Goal: Task Accomplishment & Management: Complete application form

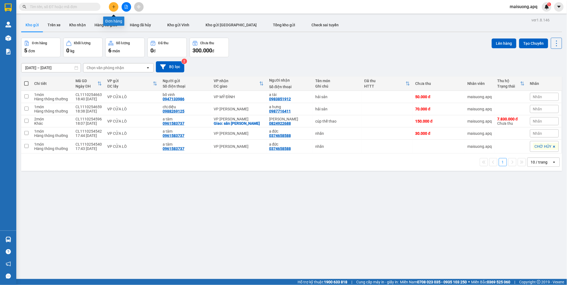
click at [115, 7] on icon "plus" at bounding box center [114, 7] width 4 height 4
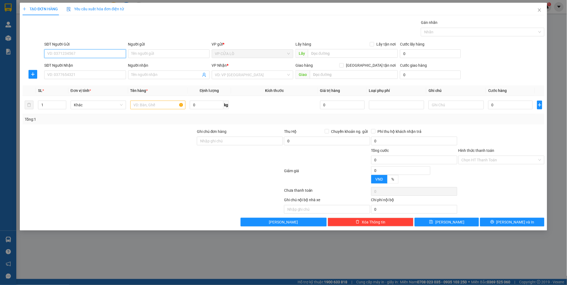
click at [83, 52] on input "SĐT Người Gửi" at bounding box center [84, 53] width 81 height 9
click at [64, 54] on input "SĐT Người Gửi" at bounding box center [84, 53] width 81 height 9
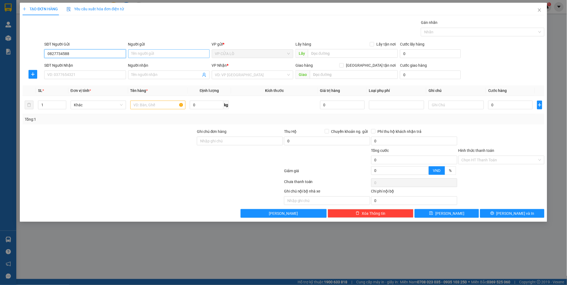
type input "0827734588"
click at [139, 53] on input "Người gửi" at bounding box center [168, 53] width 81 height 9
type input "[PERSON_NAME]"
click at [87, 75] on input "SĐT Người Nhận" at bounding box center [84, 75] width 81 height 9
type input "0763018566"
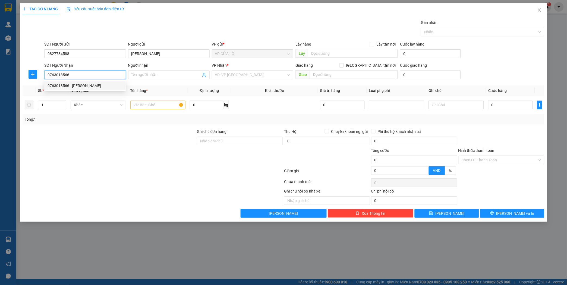
click at [87, 85] on div "0763018566 - [PERSON_NAME]" at bounding box center [84, 86] width 75 height 6
type input "khánh ly"
checkbox input "true"
type input "VP"
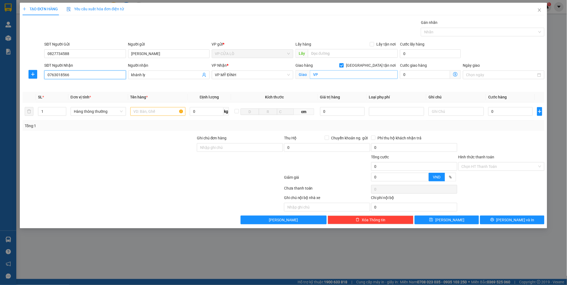
type input "0763018566"
click at [320, 77] on input "VP" at bounding box center [354, 74] width 88 height 9
click at [343, 64] on input "[GEOGRAPHIC_DATA] tận nơi" at bounding box center [341, 65] width 4 height 4
checkbox input "false"
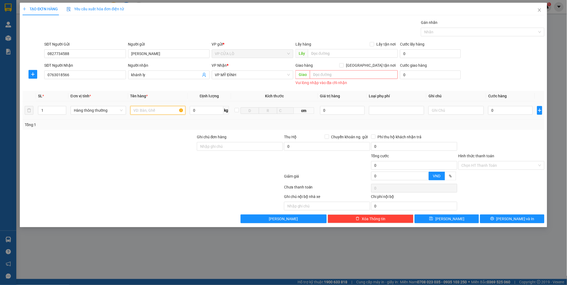
click at [150, 111] on input "text" at bounding box center [157, 110] width 55 height 9
type input "hải sản"
click at [490, 163] on input "Hình thức thanh toán" at bounding box center [499, 165] width 76 height 8
click at [337, 74] on input "text" at bounding box center [354, 74] width 88 height 9
click at [329, 74] on input "text" at bounding box center [354, 74] width 88 height 9
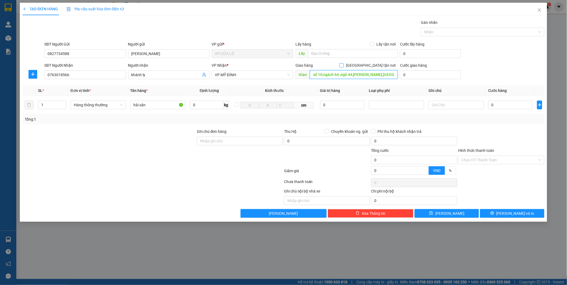
type input "số 10,ngách 64 ,ngõ 44,[PERSON_NAME],[GEOGRAPHIC_DATA]"
click at [343, 67] on input "[GEOGRAPHIC_DATA] tận nơi" at bounding box center [341, 65] width 4 height 4
checkbox input "true"
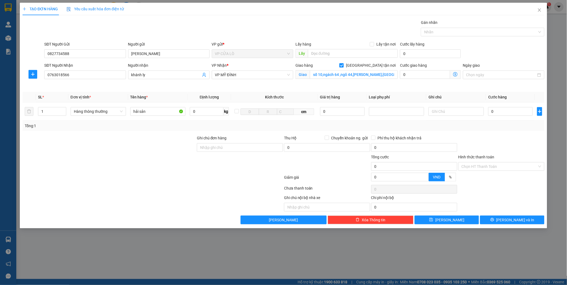
click at [455, 74] on icon "dollar-circle" at bounding box center [455, 74] width 4 height 4
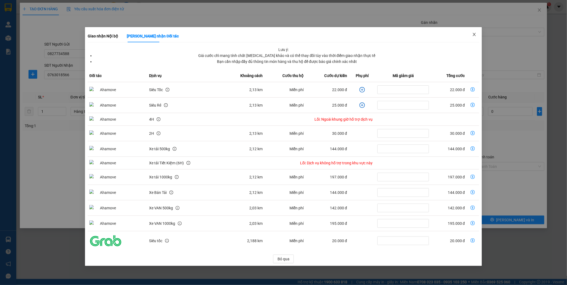
click at [475, 34] on icon "close" at bounding box center [474, 34] width 4 height 4
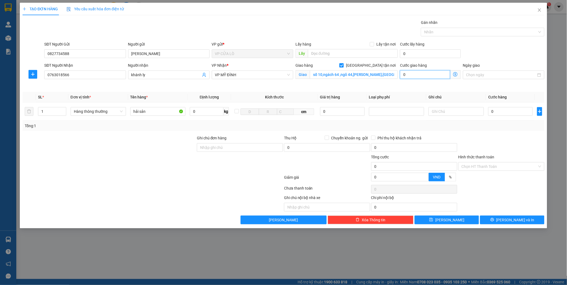
click at [420, 74] on input "0" at bounding box center [425, 74] width 50 height 9
type input "4"
type input "40"
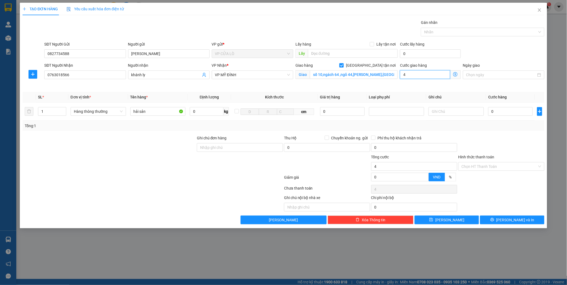
type input "40"
type input "400"
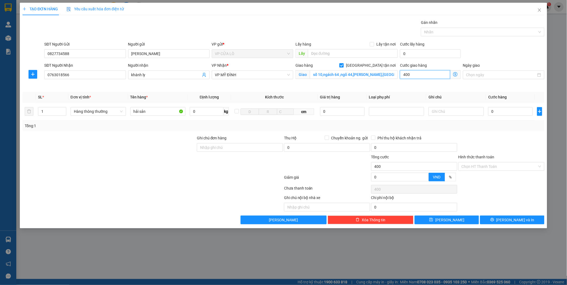
type input "4.000"
type input "40.000"
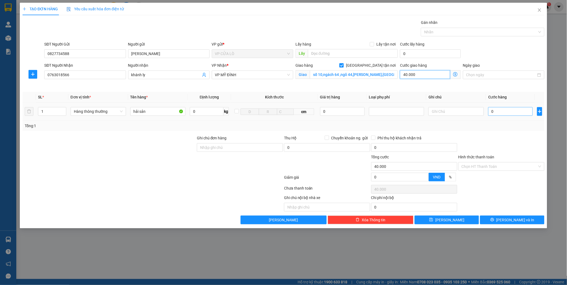
type input "40.000"
click at [503, 109] on input "0" at bounding box center [510, 111] width 45 height 9
type input "8"
type input "40.008"
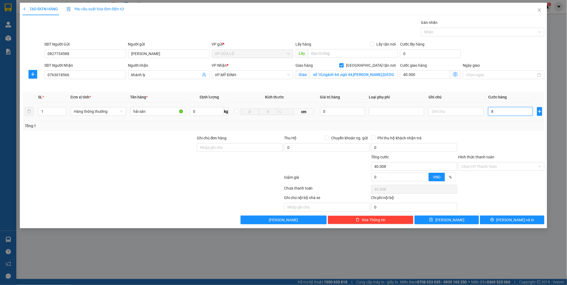
type input "80"
type input "40.080"
type input "800"
type input "40.800"
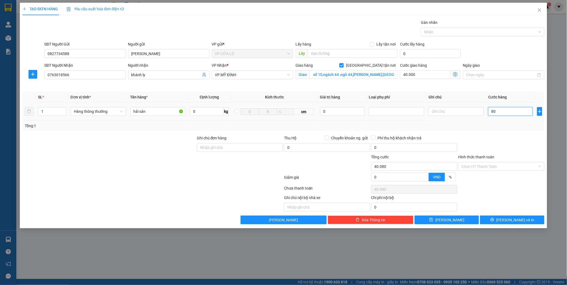
type input "40.800"
type input "8.000"
type input "48.000"
type input "80.000"
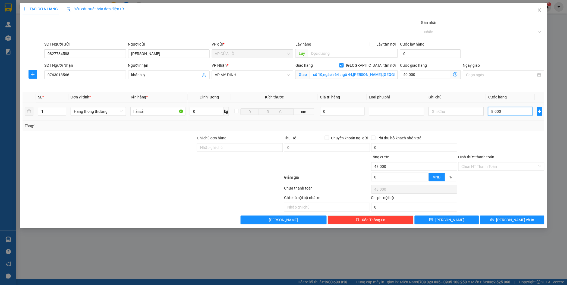
type input "120.000"
type input "80.000"
click at [508, 220] on span "[PERSON_NAME] và In" at bounding box center [515, 220] width 38 height 6
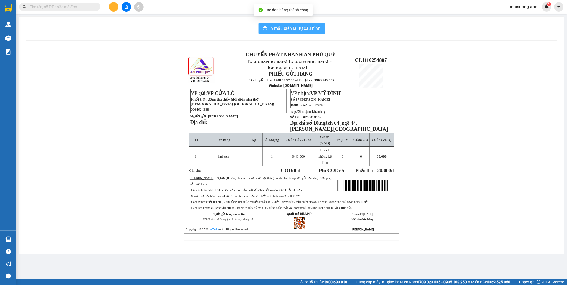
click at [294, 27] on span "In mẫu biên lai tự cấu hình" at bounding box center [294, 28] width 51 height 7
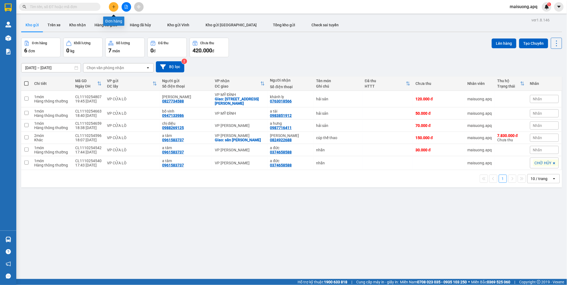
click at [112, 6] on icon "plus" at bounding box center [114, 7] width 4 height 4
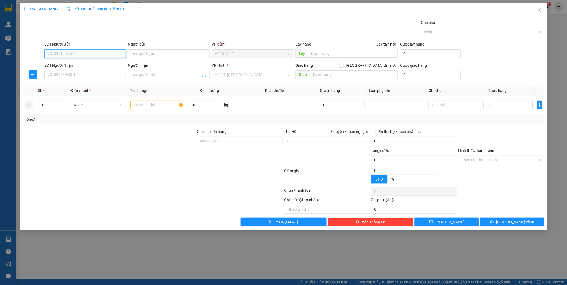
click at [103, 55] on input "SĐT Người Gửi" at bounding box center [84, 53] width 81 height 9
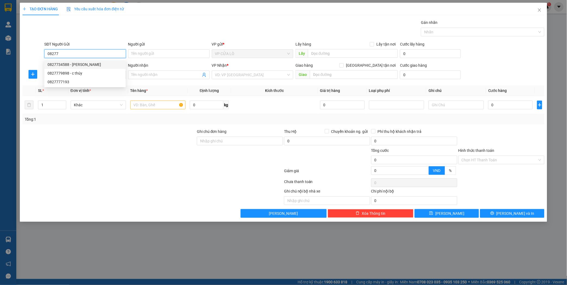
click at [112, 65] on div "0827734588 - [PERSON_NAME]" at bounding box center [84, 65] width 75 height 6
type input "0827734588"
type input "[PERSON_NAME]"
type input "0827734588"
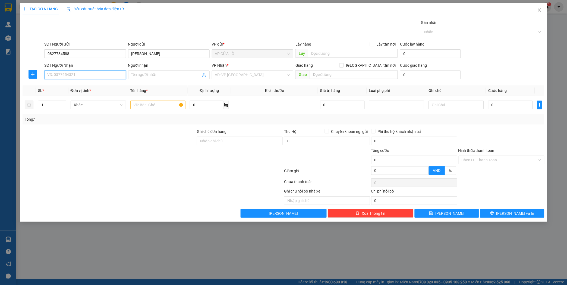
click at [109, 77] on input "SĐT Người Nhận" at bounding box center [84, 75] width 81 height 9
type input "0975963279"
click at [158, 77] on input "Người nhận" at bounding box center [165, 75] width 69 height 6
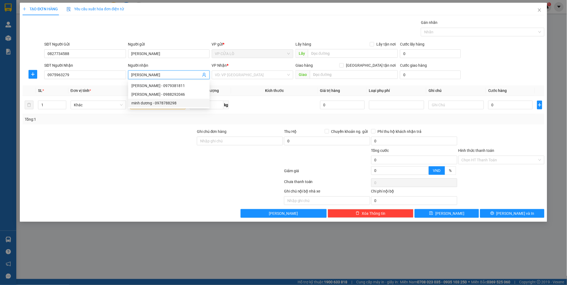
type input "[PERSON_NAME]"
click at [150, 135] on div at bounding box center [109, 138] width 174 height 19
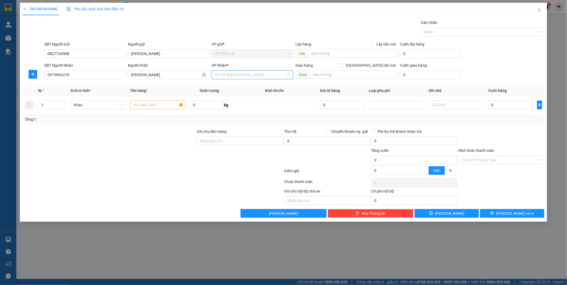
click at [232, 75] on input "search" at bounding box center [250, 75] width 71 height 8
click at [138, 104] on input "text" at bounding box center [157, 105] width 55 height 9
type input "hải sản"
click at [319, 74] on input "text" at bounding box center [354, 74] width 88 height 9
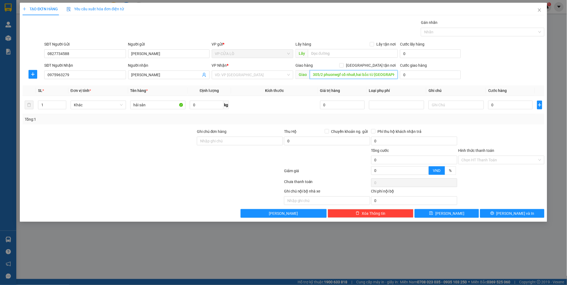
scroll to position [0, 15]
click at [341, 74] on input "số 8,ngõ 305/2 phuonwgf cổ nhuế,hai bắc từ [GEOGRAPHIC_DATA]" at bounding box center [354, 74] width 88 height 9
type input "số 8,ngõ 305/2 [GEOGRAPHIC_DATA],[GEOGRAPHIC_DATA] từ [GEOGRAPHIC_DATA]"
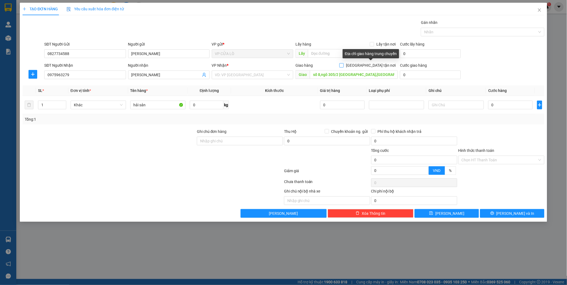
click at [343, 66] on input "[GEOGRAPHIC_DATA] tận nơi" at bounding box center [341, 65] width 4 height 4
checkbox input "true"
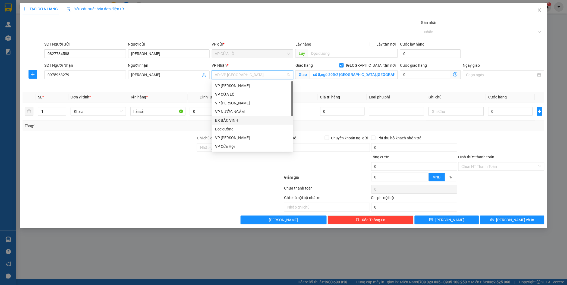
click at [258, 74] on input "search" at bounding box center [250, 75] width 71 height 8
type input "m"
click at [242, 101] on div "VP MỸ ĐÌNH" at bounding box center [252, 103] width 75 height 6
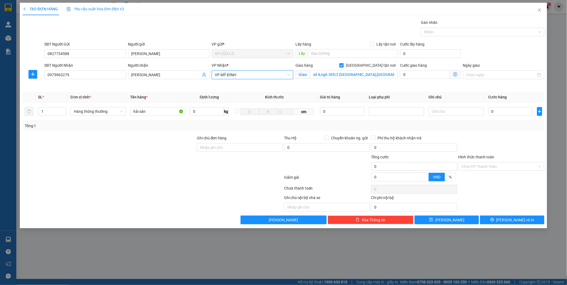
click at [455, 74] on icon "dollar-circle" at bounding box center [455, 74] width 4 height 4
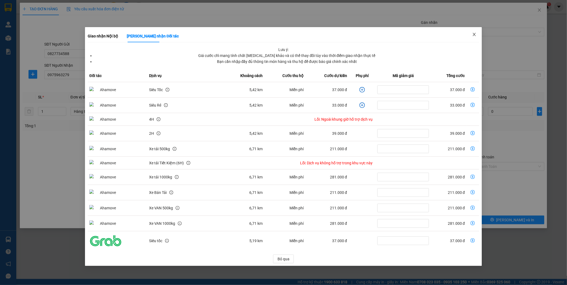
click at [473, 33] on icon "close" at bounding box center [474, 34] width 4 height 4
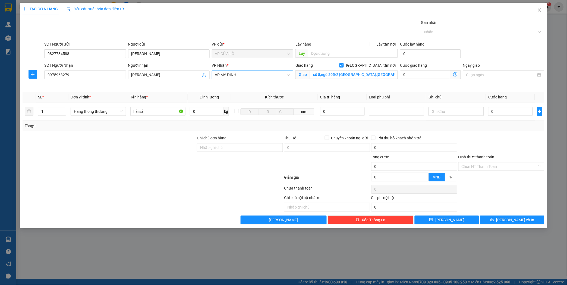
click at [272, 74] on span "VP MỸ ĐÌNH" at bounding box center [252, 75] width 75 height 8
type input "gia"
click at [276, 84] on div "VP [PERSON_NAME]" at bounding box center [252, 86] width 75 height 6
click at [457, 75] on icon "dollar-circle" at bounding box center [455, 74] width 4 height 4
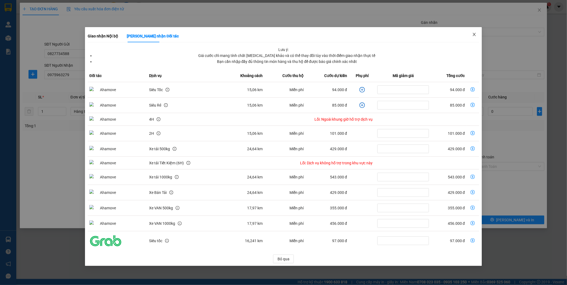
click at [473, 33] on icon "close" at bounding box center [474, 34] width 4 height 4
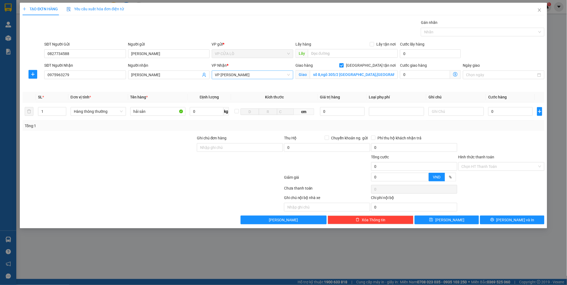
click at [272, 75] on span "VP [PERSON_NAME]" at bounding box center [252, 75] width 75 height 8
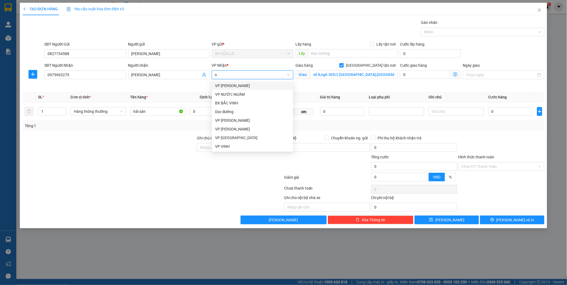
type input "ng"
click at [259, 109] on div "VP [PERSON_NAME]" at bounding box center [252, 112] width 75 height 6
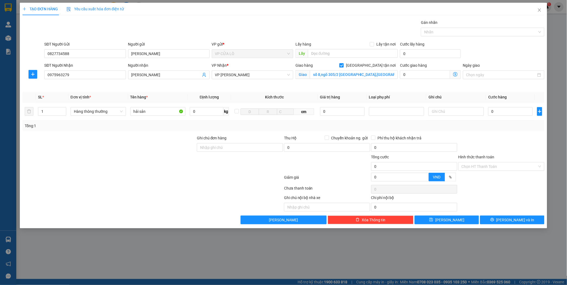
click at [454, 74] on icon "dollar-circle" at bounding box center [455, 74] width 4 height 4
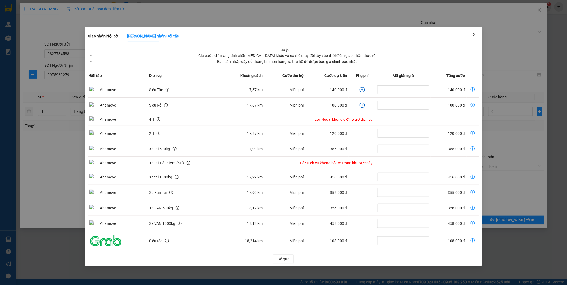
click at [476, 34] on span "Close" at bounding box center [473, 34] width 15 height 15
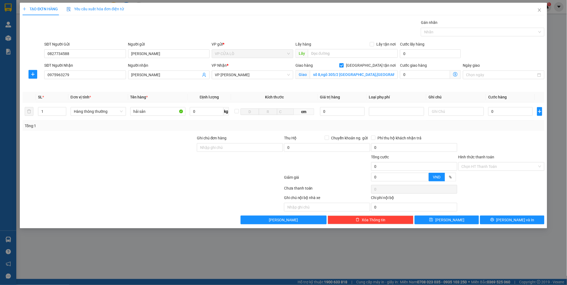
click at [266, 70] on div "VP Nhận *" at bounding box center [252, 66] width 81 height 8
click at [260, 74] on span "VP [PERSON_NAME]" at bounding box center [252, 75] width 75 height 8
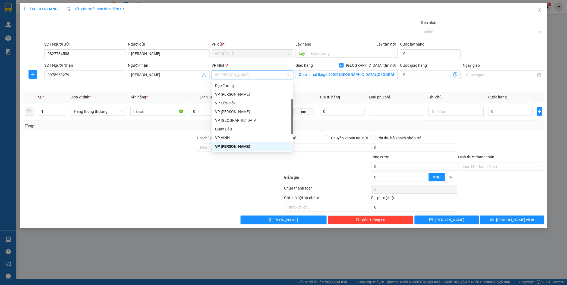
type input "m"
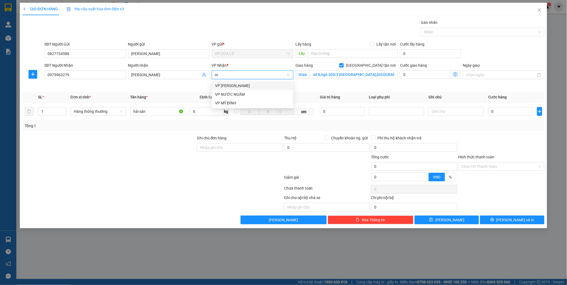
scroll to position [0, 0]
click at [246, 100] on div "VP MỸ ĐÌNH" at bounding box center [252, 103] width 75 height 6
click at [455, 73] on icon "dollar-circle" at bounding box center [455, 74] width 4 height 4
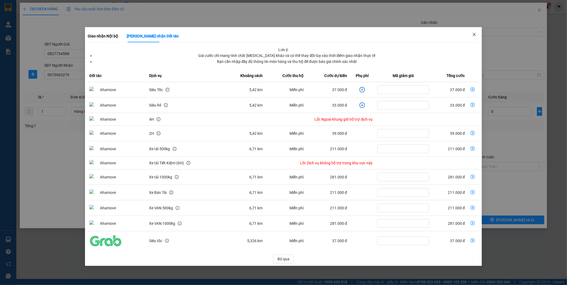
click at [473, 33] on icon "close" at bounding box center [474, 34] width 4 height 4
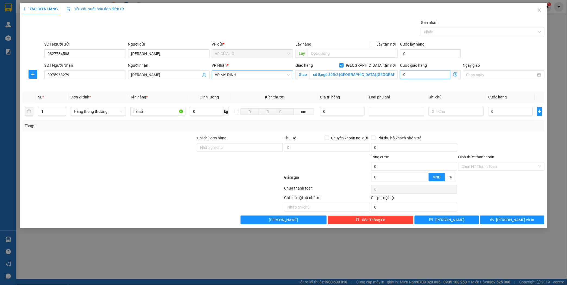
click at [418, 71] on input "0" at bounding box center [425, 74] width 50 height 9
type input "5"
type input "55"
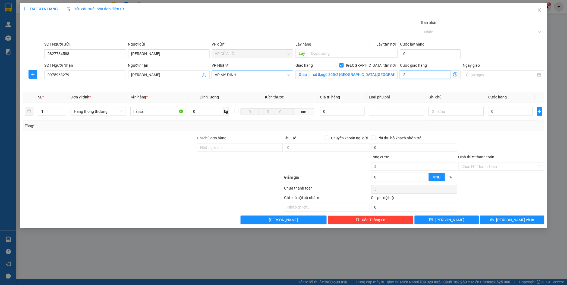
type input "55"
type input "555"
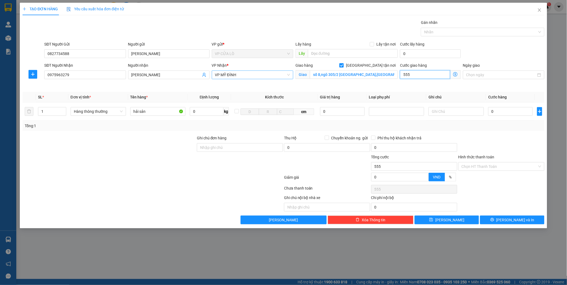
type input "5.555"
type input "555"
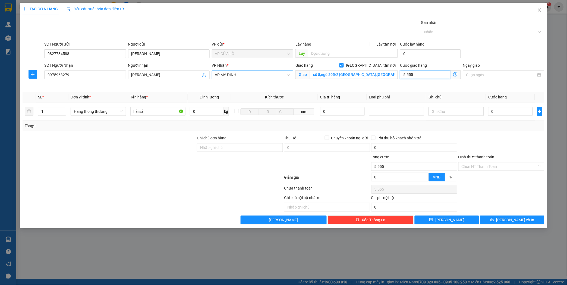
type input "555"
type input "55"
type input "0"
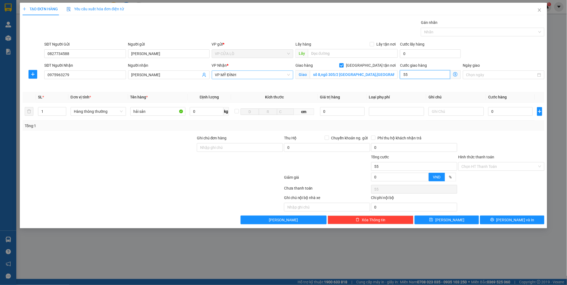
type input "0"
type input "5"
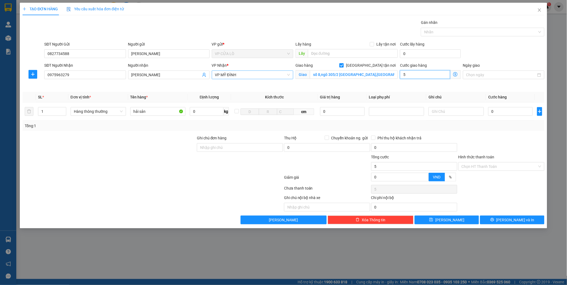
type input "55"
type input "550"
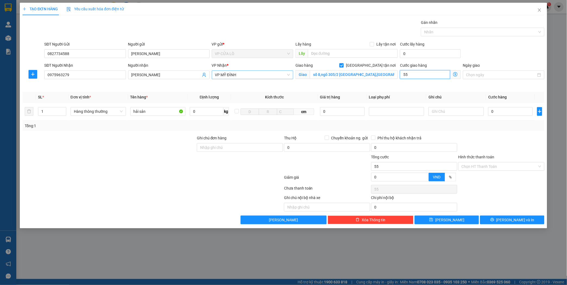
type input "550"
type input "5.500"
type input "55.000"
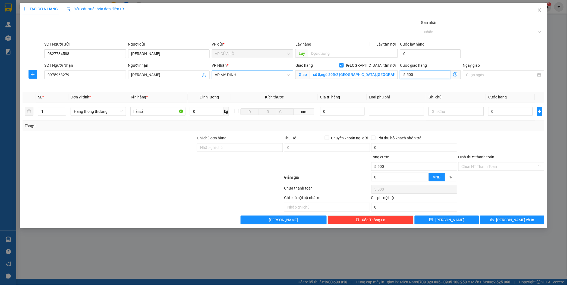
type input "55.000"
type input "550.000"
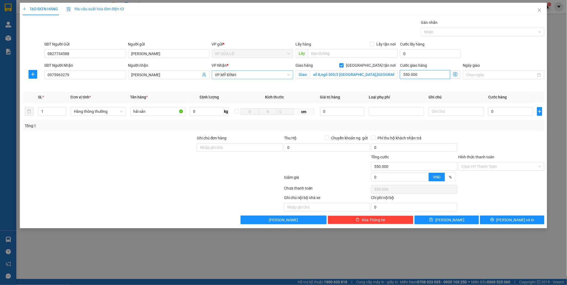
type input "55.000"
click at [503, 113] on input "0" at bounding box center [510, 111] width 45 height 9
type input "4"
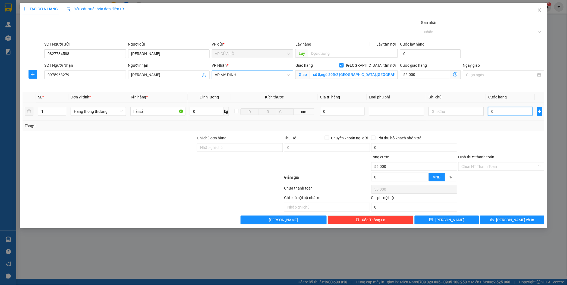
type input "55.004"
type input "40"
type input "55.040"
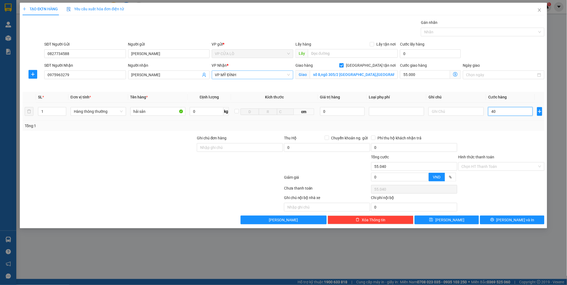
type input "400"
type input "55.400"
type input "4.000"
type input "59.000"
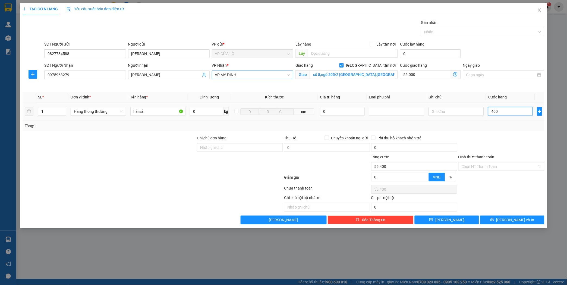
type input "59.000"
type input "40.000"
type input "95.000"
type input "40.000"
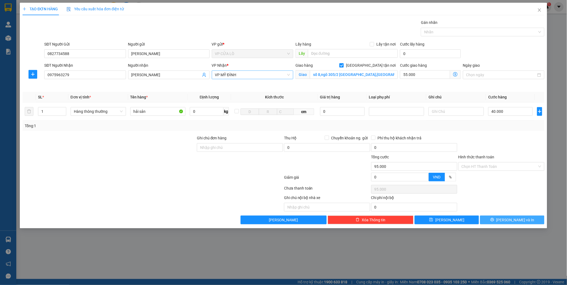
click at [494, 221] on icon "printer" at bounding box center [492, 220] width 4 height 4
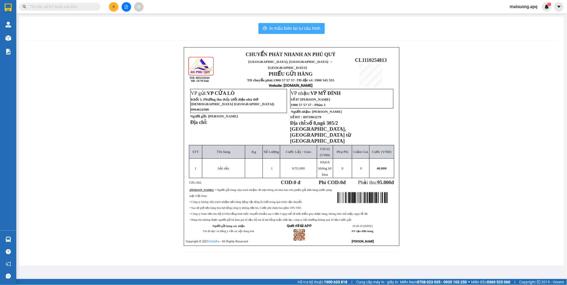
click at [287, 28] on span "In mẫu biên lai tự cấu hình" at bounding box center [294, 28] width 51 height 7
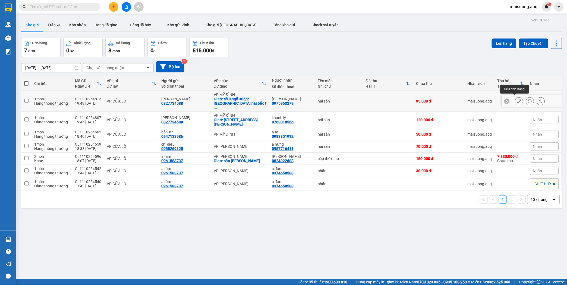
click at [517, 100] on icon at bounding box center [519, 101] width 4 height 4
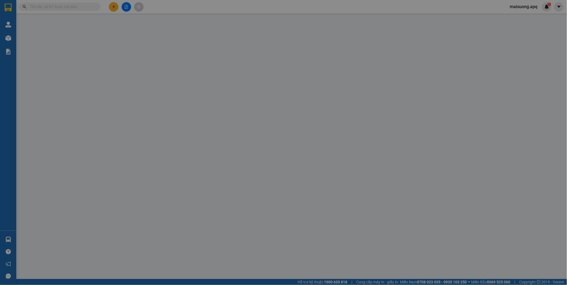
type input "0827734588"
type input "[PERSON_NAME]"
type input "0975963279"
type input "[PERSON_NAME]"
checkbox input "true"
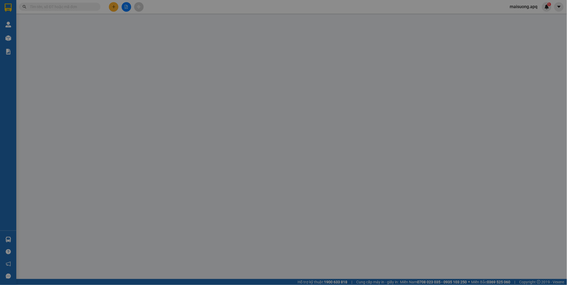
type input "số 8,ngõ 305/2 [GEOGRAPHIC_DATA],[GEOGRAPHIC_DATA] từ [GEOGRAPHIC_DATA]"
type input "0"
type input "95.000"
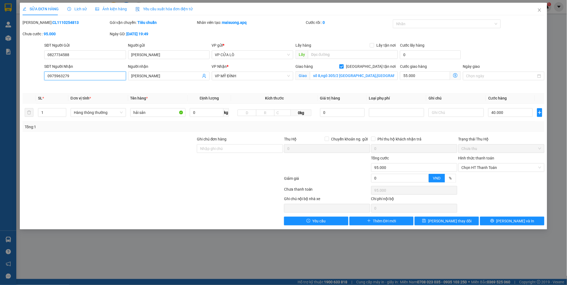
click at [67, 75] on input "0975963279" at bounding box center [84, 76] width 81 height 9
type input "0975763279"
click at [167, 73] on input "[PERSON_NAME]" at bounding box center [165, 76] width 69 height 6
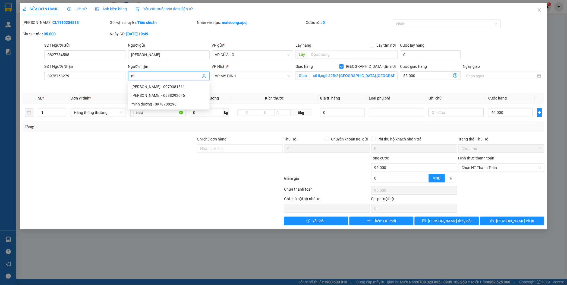
type input "m"
type input "d"
type input "[PERSON_NAME]"
click at [506, 219] on button "[PERSON_NAME] và In" at bounding box center [512, 221] width 64 height 9
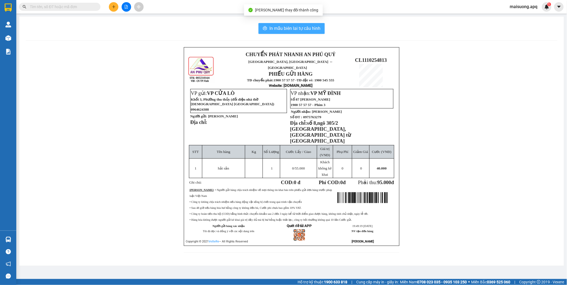
click at [287, 26] on span "In mẫu biên lai tự cấu hình" at bounding box center [294, 28] width 51 height 7
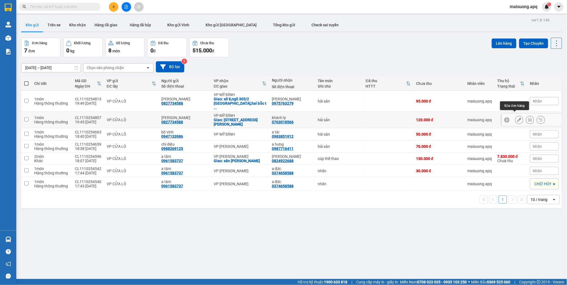
click at [517, 118] on icon at bounding box center [519, 120] width 4 height 4
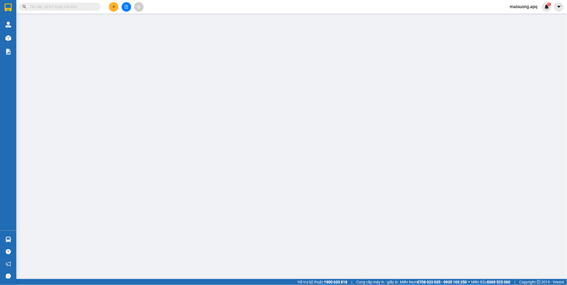
type input "0827734588"
type input "[PERSON_NAME]"
type input "0763018566"
type input "khánh ly"
checkbox input "true"
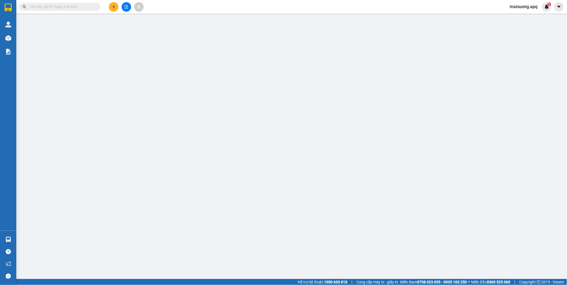
type input "số 10,ngách 64 ,ngõ 44,[PERSON_NAME],[GEOGRAPHIC_DATA]"
type input "0"
type input "120.000"
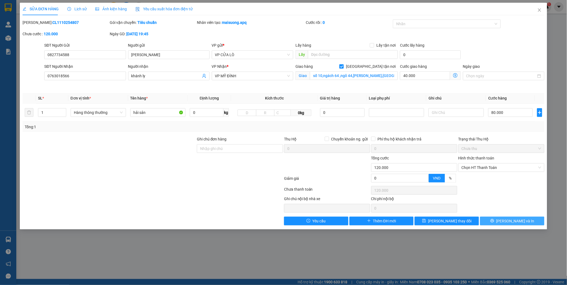
click at [510, 219] on span "[PERSON_NAME] và In" at bounding box center [515, 221] width 38 height 6
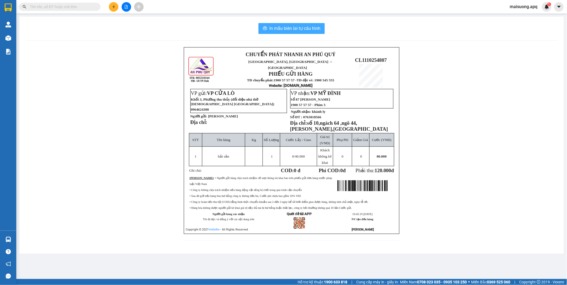
click at [280, 26] on span "In mẫu biên lai tự cấu hình" at bounding box center [294, 28] width 51 height 7
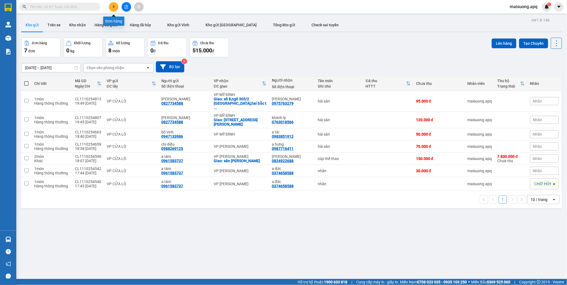
click at [112, 8] on icon "plus" at bounding box center [114, 7] width 4 height 4
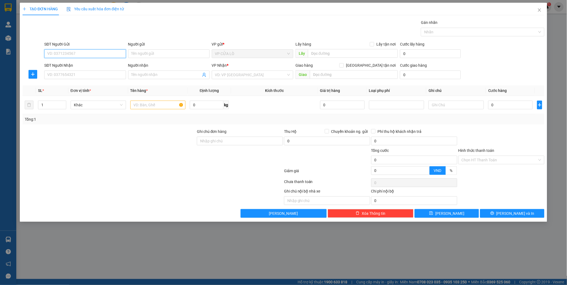
click at [87, 55] on input "SĐT Người Gửi" at bounding box center [84, 53] width 81 height 9
click at [79, 53] on input "SĐT Người Gửi" at bounding box center [84, 53] width 81 height 9
type input "0985556166"
click at [139, 55] on input "Người gửi" at bounding box center [168, 53] width 81 height 9
type input "lộc cộc"
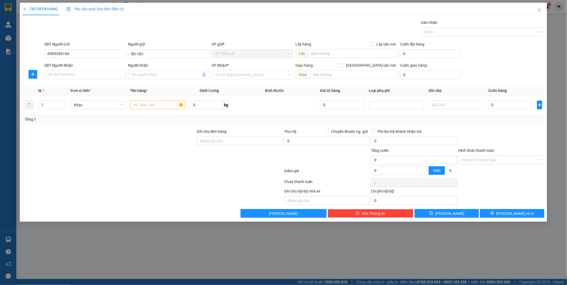
click at [110, 156] on div at bounding box center [109, 157] width 174 height 19
click at [93, 75] on input "SĐT Người Nhận" at bounding box center [84, 75] width 81 height 9
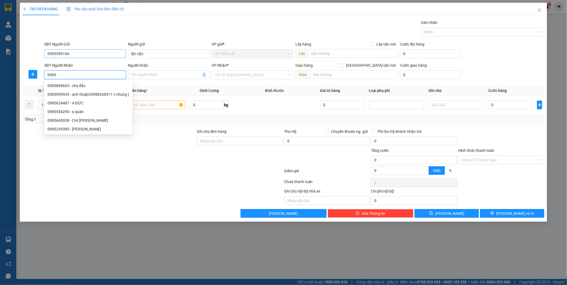
type input "0985"
click at [91, 53] on input "0985556166" at bounding box center [84, 53] width 81 height 9
type input "0"
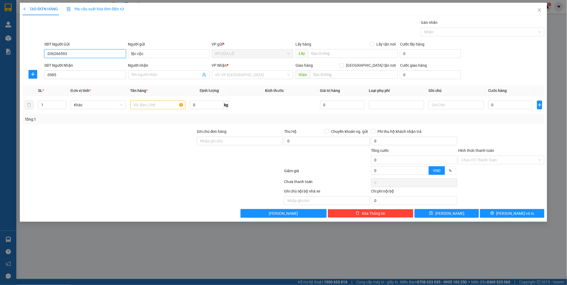
type input "0362665933"
click at [75, 63] on div "0362665933 - a cuôi" at bounding box center [84, 65] width 75 height 6
type input "a cuôi"
type input "0362665933"
click at [64, 74] on input "0985" at bounding box center [84, 75] width 81 height 9
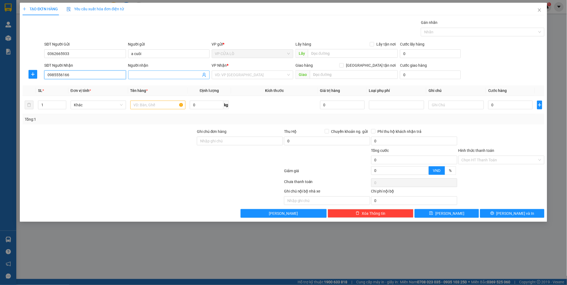
type input "0985556166"
click at [151, 74] on input "Người nhận" at bounding box center [165, 75] width 69 height 6
type input "rượu"
click at [91, 172] on div at bounding box center [152, 172] width 261 height 11
click at [49, 105] on input "1" at bounding box center [52, 105] width 28 height 8
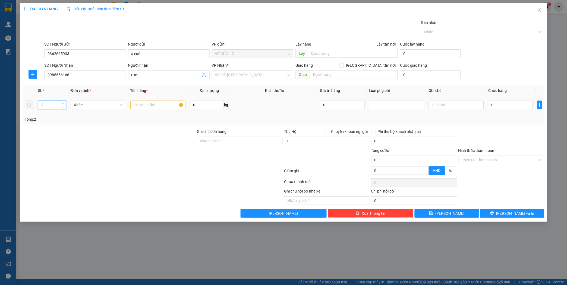
type input "2"
click at [156, 104] on input "text" at bounding box center [157, 105] width 55 height 9
type input "hải sản"
click at [500, 104] on input "0" at bounding box center [510, 105] width 45 height 9
type input "8"
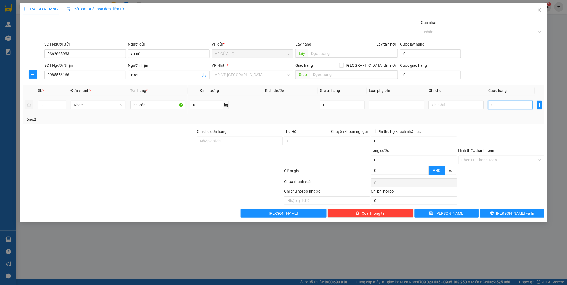
type input "8"
type input "80"
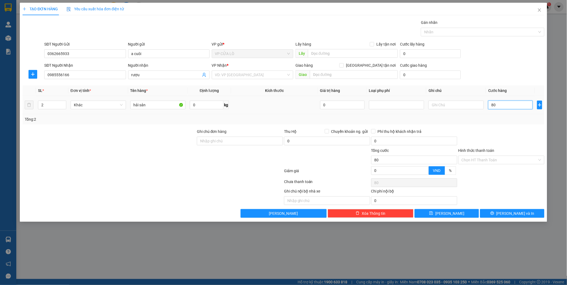
type input "800"
type input "8.000"
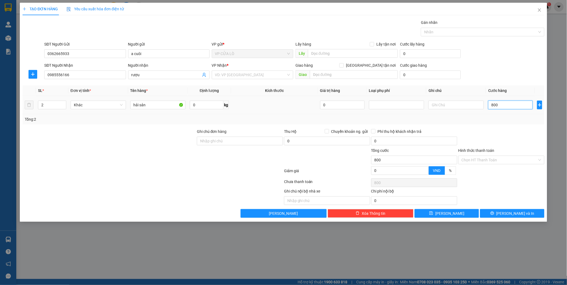
type input "8.000"
type input "80.000"
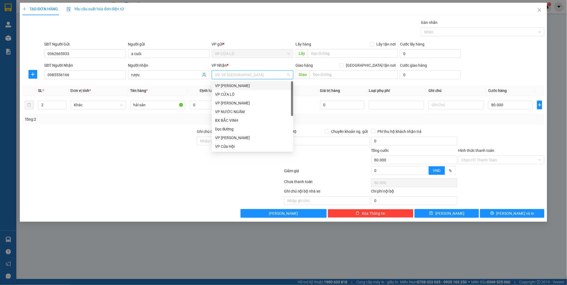
click at [228, 73] on input "search" at bounding box center [250, 75] width 71 height 8
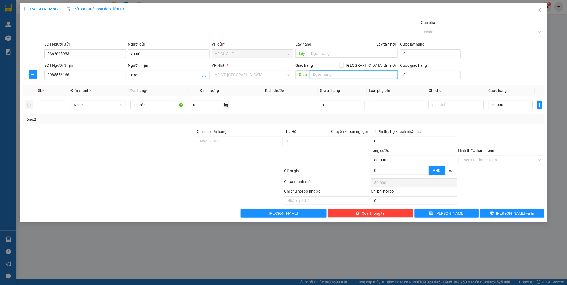
click at [318, 75] on input "text" at bounding box center [354, 74] width 88 height 9
click at [350, 74] on input "25 [PERSON_NAME]" at bounding box center [354, 74] width 88 height 9
type input "25 [PERSON_NAME]"
click at [343, 66] on input "[GEOGRAPHIC_DATA] tận nơi" at bounding box center [341, 65] width 4 height 4
checkbox input "true"
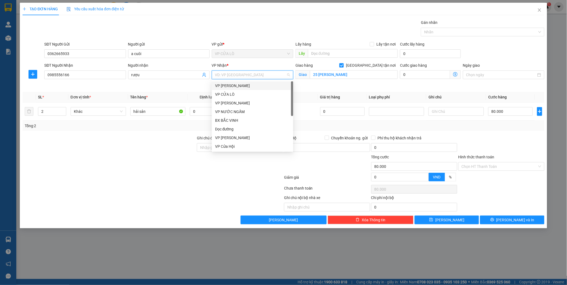
click at [279, 74] on input "search" at bounding box center [250, 75] width 71 height 8
type input "m"
click at [262, 102] on div "VP MỸ ĐÌNH" at bounding box center [252, 103] width 75 height 6
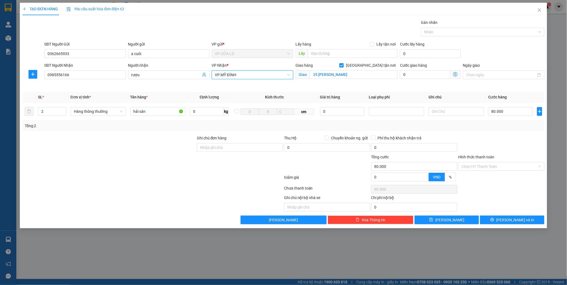
click at [454, 76] on icon "dollar-circle" at bounding box center [455, 74] width 4 height 4
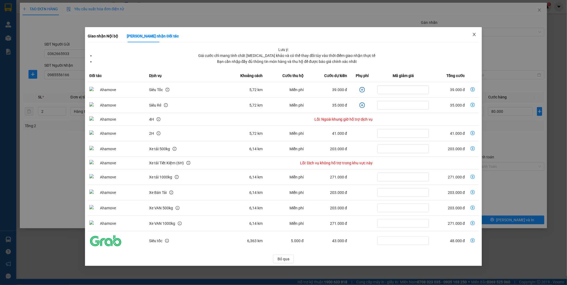
click at [474, 33] on icon "close" at bounding box center [474, 34] width 4 height 4
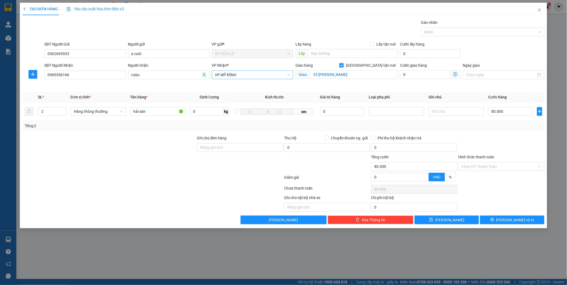
click at [269, 71] on span "VP MỸ ĐÌNH" at bounding box center [252, 75] width 75 height 8
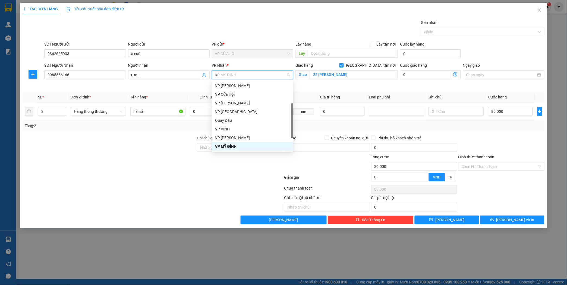
scroll to position [41, 0]
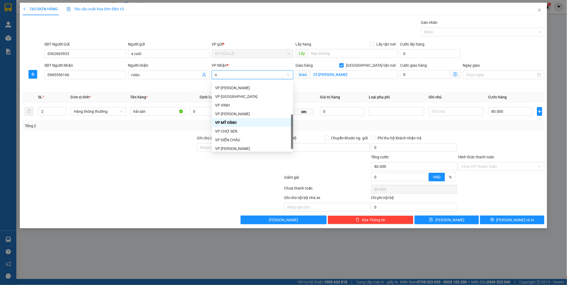
type input "ng"
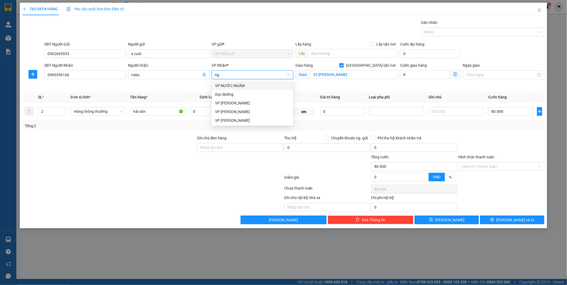
scroll to position [0, 0]
click at [253, 109] on div "VP [PERSON_NAME]" at bounding box center [252, 112] width 75 height 6
click at [455, 74] on icon "dollar-circle" at bounding box center [455, 74] width 4 height 4
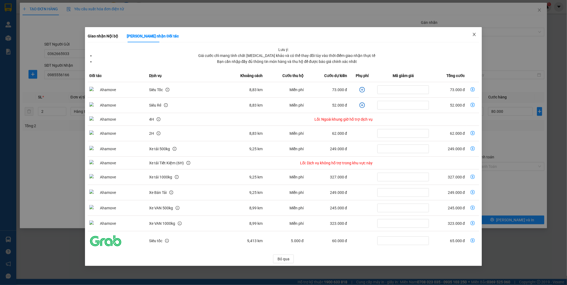
click at [472, 34] on icon "close" at bounding box center [474, 34] width 4 height 4
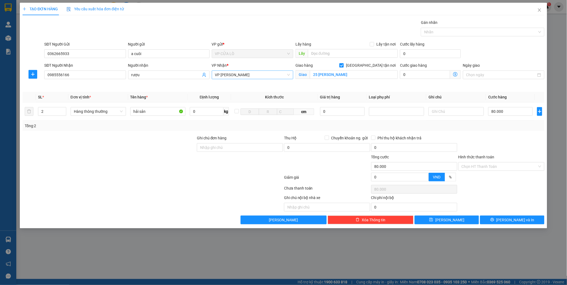
click at [276, 76] on span "VP [PERSON_NAME]" at bounding box center [252, 75] width 75 height 8
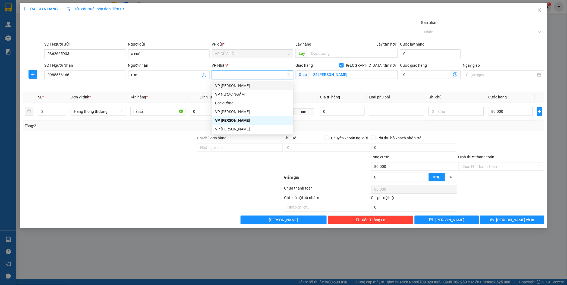
type input "g"
click at [254, 86] on div "VP [PERSON_NAME]" at bounding box center [252, 86] width 75 height 6
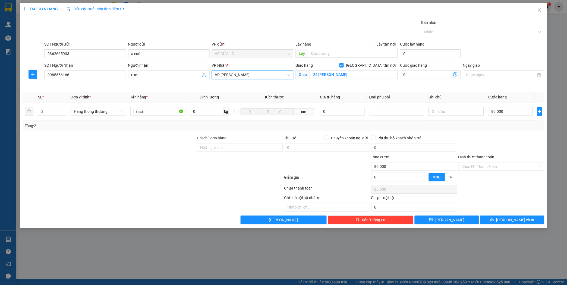
click at [453, 74] on icon "dollar-circle" at bounding box center [455, 74] width 4 height 4
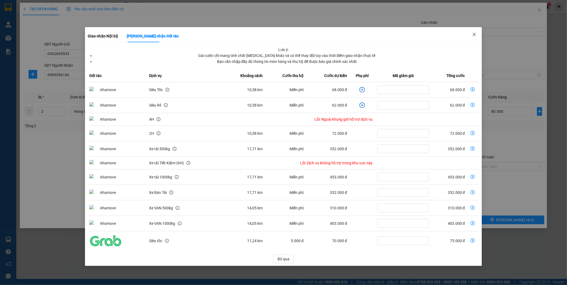
click at [476, 33] on icon "close" at bounding box center [474, 34] width 4 height 4
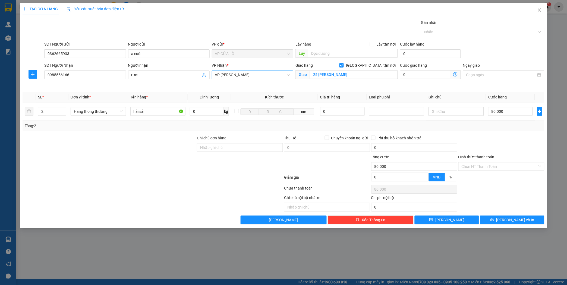
click at [258, 72] on span "VP [PERSON_NAME]" at bounding box center [252, 75] width 75 height 8
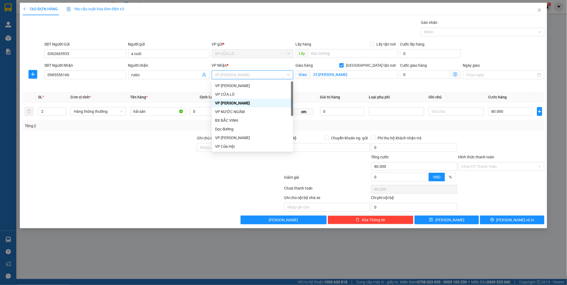
type input "m"
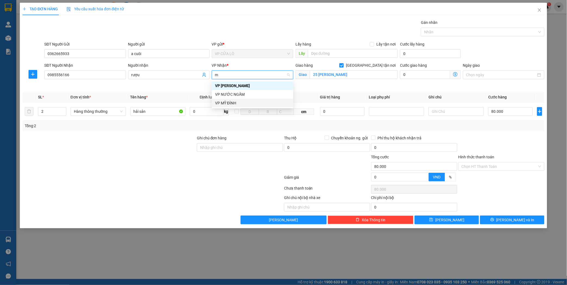
click at [253, 102] on div "VP MỸ ĐÌNH" at bounding box center [252, 103] width 75 height 6
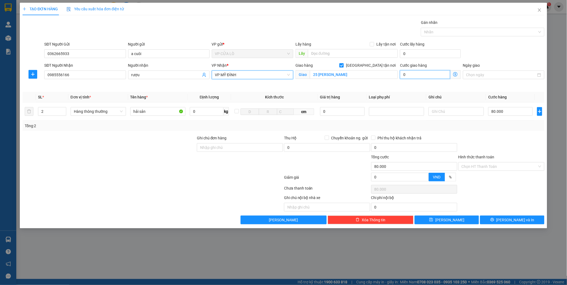
click at [435, 75] on input "0" at bounding box center [425, 74] width 50 height 9
type input "80.008"
type input "8"
type input "80.080"
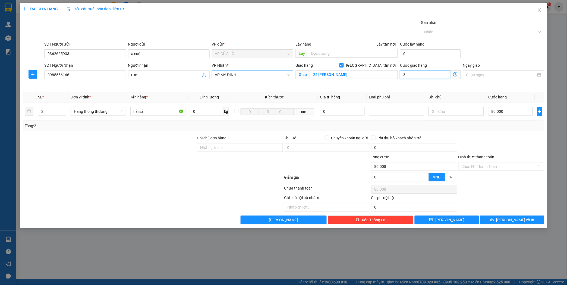
type input "80.080"
type input "80"
type input "80.800"
type input "800"
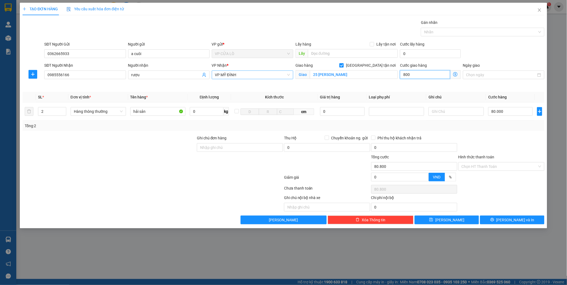
type input "88.000"
type input "8.000"
type input "160.000"
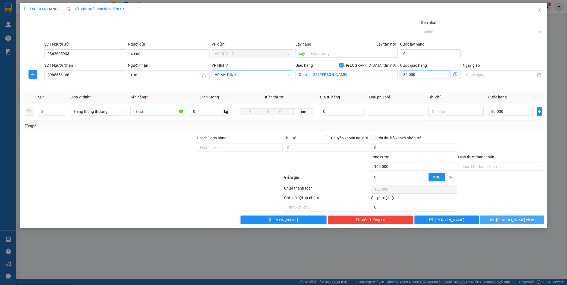
type input "80.000"
click at [516, 219] on span "[PERSON_NAME] và In" at bounding box center [515, 220] width 38 height 6
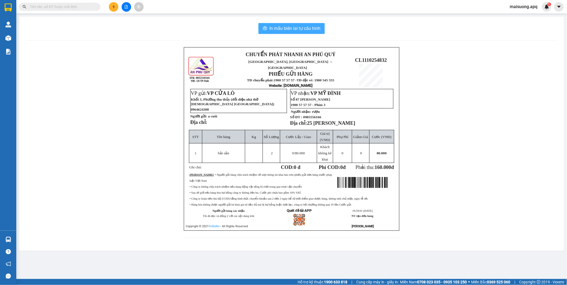
click at [288, 26] on span "In mẫu biên lai tự cấu hình" at bounding box center [294, 28] width 51 height 7
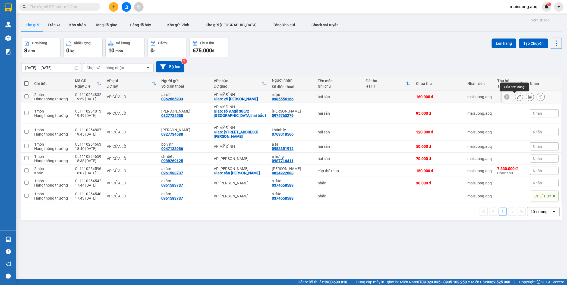
click at [517, 97] on icon at bounding box center [519, 97] width 4 height 4
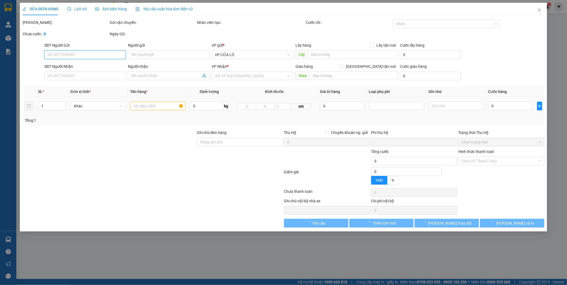
type input "0362665933"
type input "a cuôi"
type input "0985556166"
type input "rượu"
checkbox input "true"
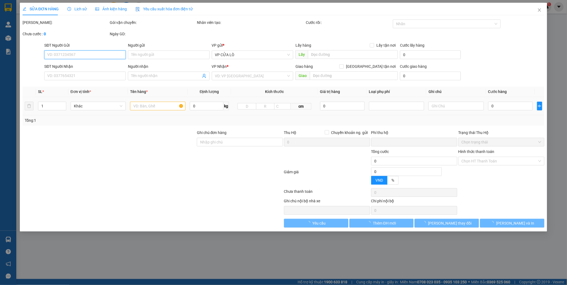
type input "25 [PERSON_NAME]"
type input "0"
type input "160.000"
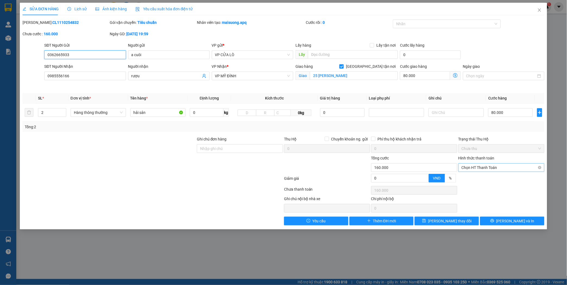
click at [490, 167] on span "Chọn HT Thanh Toán" at bounding box center [501, 168] width 80 height 8
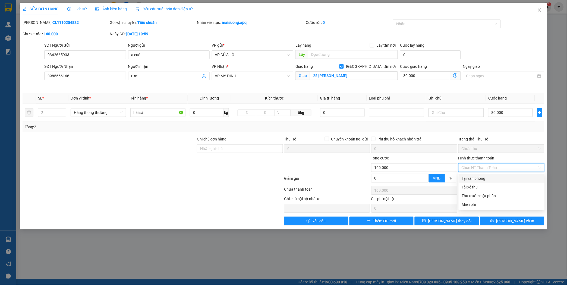
click at [489, 176] on div "Tại văn phòng" at bounding box center [502, 179] width 80 height 6
type input "0"
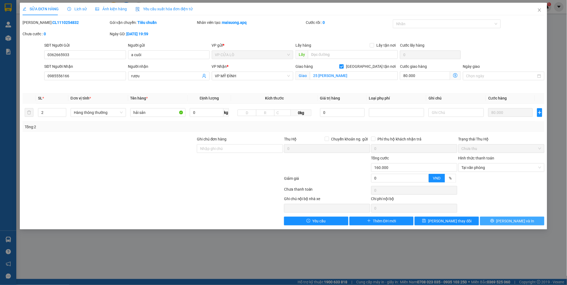
click at [511, 220] on span "[PERSON_NAME] và In" at bounding box center [515, 221] width 38 height 6
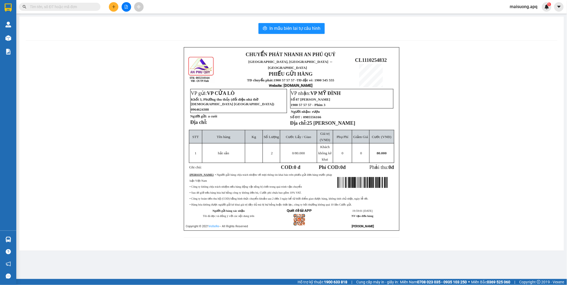
click at [120, 59] on div "CHUYỂN PHÁT NHANH AN PHÚ QUÝ NGHỆ AN, [GEOGRAPHIC_DATA] ↔ [GEOGRAPHIC_DATA] PHI…" at bounding box center [291, 145] width 531 height 197
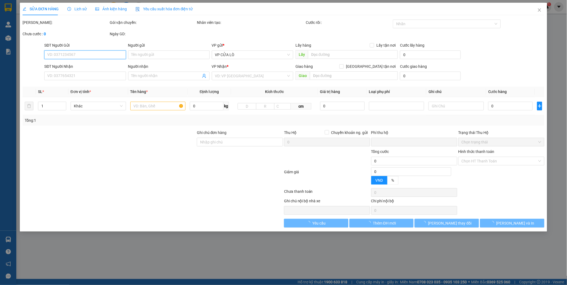
type input "0362665933"
type input "a cuôi"
type input "0985556166"
type input "rượu"
checkbox input "true"
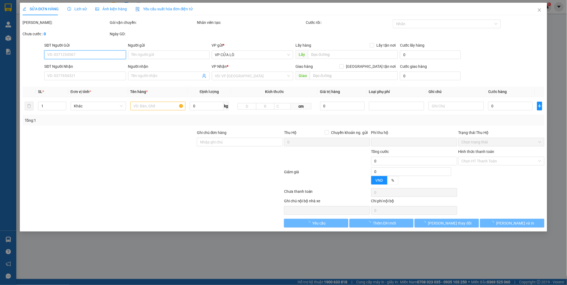
type input "25 [PERSON_NAME]"
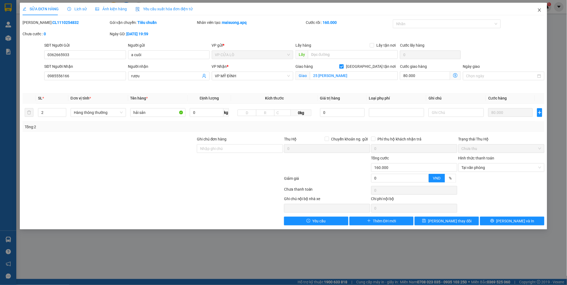
click at [541, 10] on icon "close" at bounding box center [539, 10] width 4 height 4
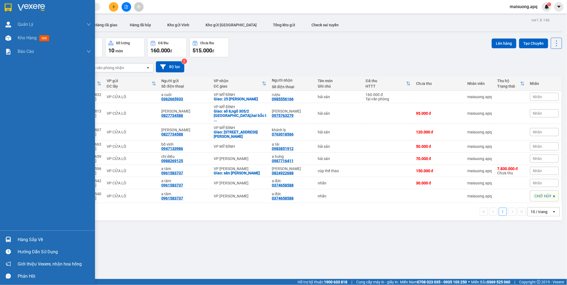
click at [53, 231] on div "Hàng sắp về Hướng dẫn sử dụng Giới thiệu Vexere, nhận hoa hồng Phản hồi" at bounding box center [47, 257] width 95 height 52
click at [30, 241] on div "Hàng sắp về" at bounding box center [54, 240] width 73 height 8
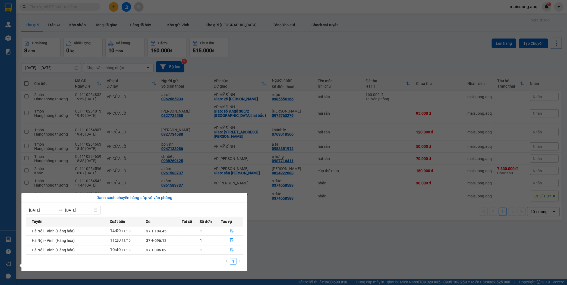
click at [217, 232] on td "1" at bounding box center [210, 230] width 21 height 9
click at [231, 231] on icon "file-done" at bounding box center [232, 231] width 4 height 4
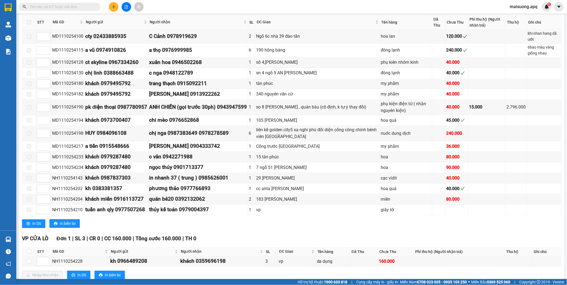
scroll to position [319, 0]
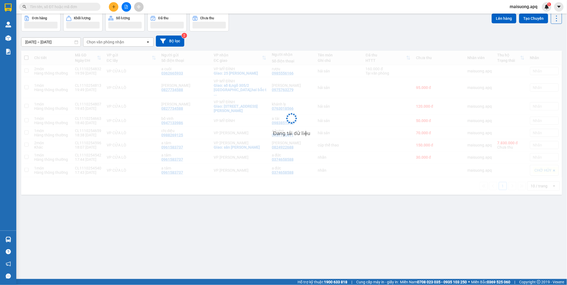
scroll to position [25, 0]
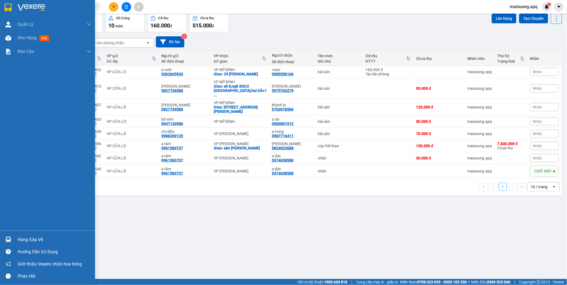
click at [14, 193] on div "Quản [PERSON_NAME] lý thu hộ Quản lý giao nhận mới Quản lý kiểm kho Kho hàng mớ…" at bounding box center [47, 124] width 95 height 213
click at [18, 240] on div "Hàng sắp về" at bounding box center [54, 240] width 73 height 8
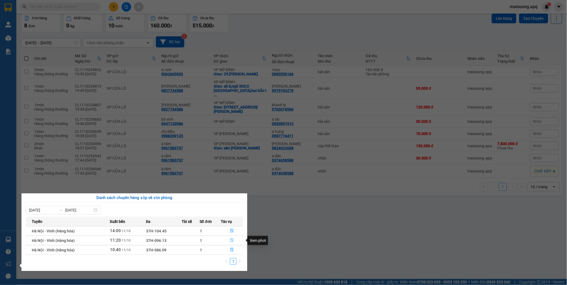
click at [230, 240] on icon "file-done" at bounding box center [231, 241] width 3 height 4
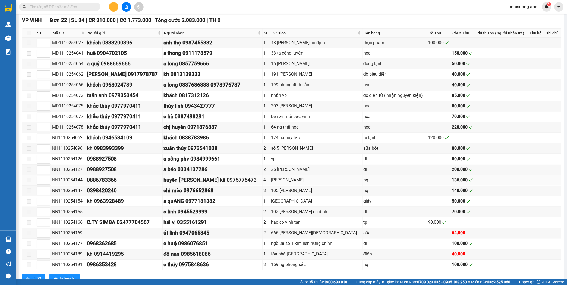
scroll to position [340, 0]
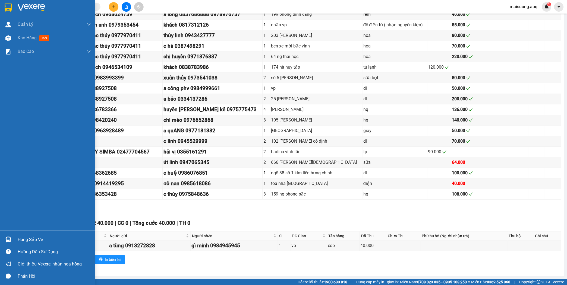
click at [25, 237] on div "Hàng sắp về" at bounding box center [54, 240] width 73 height 8
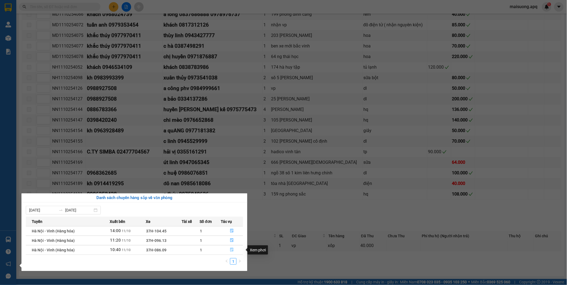
click at [233, 251] on icon "file-done" at bounding box center [232, 250] width 4 height 4
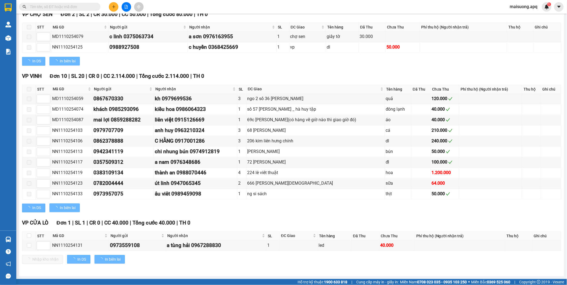
scroll to position [287, 0]
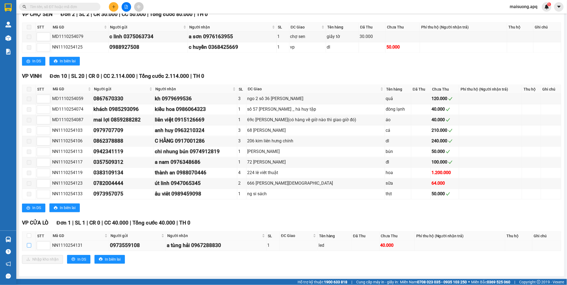
click at [29, 247] on input "checkbox" at bounding box center [29, 245] width 4 height 4
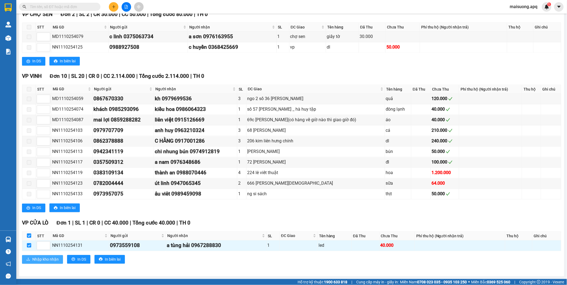
click at [36, 257] on span "Nhập kho nhận" at bounding box center [45, 260] width 26 height 6
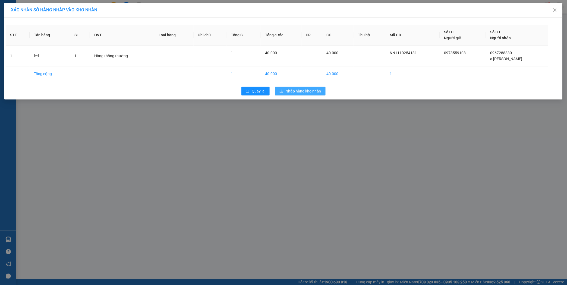
click at [298, 93] on span "Nhập hàng kho nhận" at bounding box center [303, 91] width 36 height 6
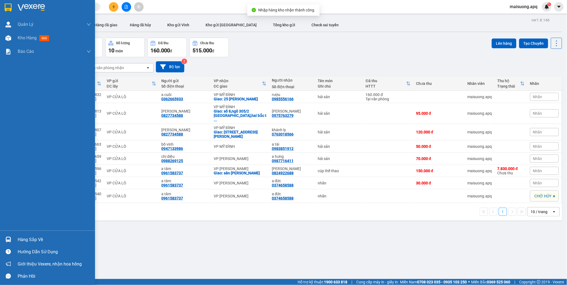
click at [16, 240] on div "Hàng sắp về" at bounding box center [47, 240] width 95 height 12
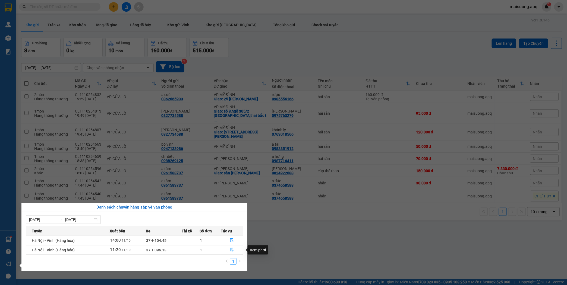
click at [232, 251] on icon "file-done" at bounding box center [232, 250] width 4 height 4
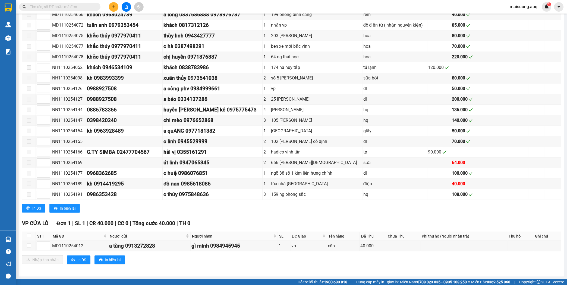
scroll to position [340, 0]
click at [28, 245] on input "checkbox" at bounding box center [29, 245] width 4 height 4
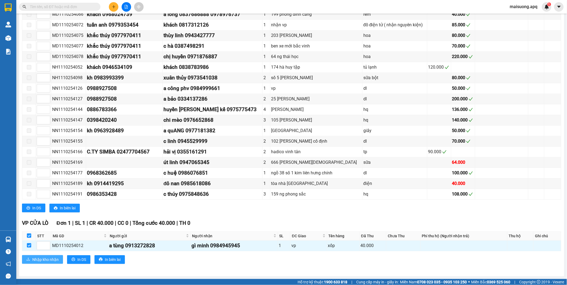
click at [42, 257] on span "Nhập kho nhận" at bounding box center [45, 260] width 26 height 6
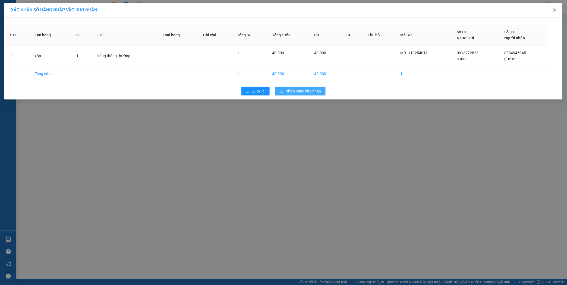
click at [310, 90] on span "Nhập hàng kho nhận" at bounding box center [303, 91] width 36 height 6
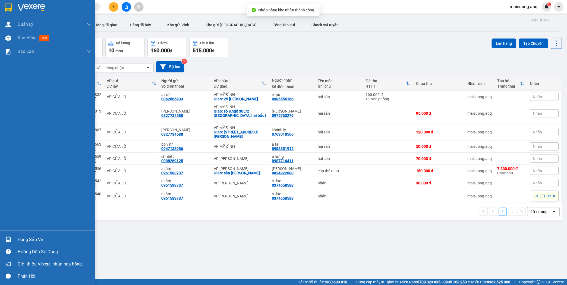
click at [37, 236] on div "Hàng sắp về" at bounding box center [54, 240] width 73 height 8
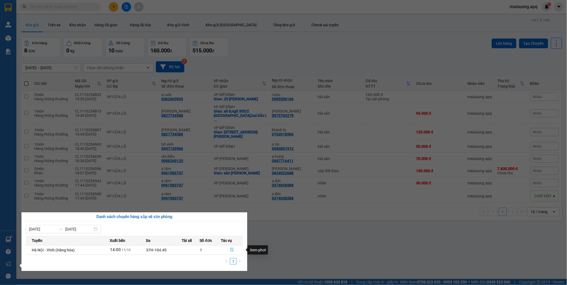
click at [231, 250] on icon "file-done" at bounding box center [231, 250] width 3 height 4
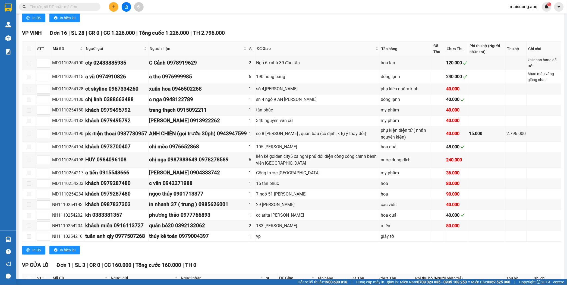
scroll to position [319, 0]
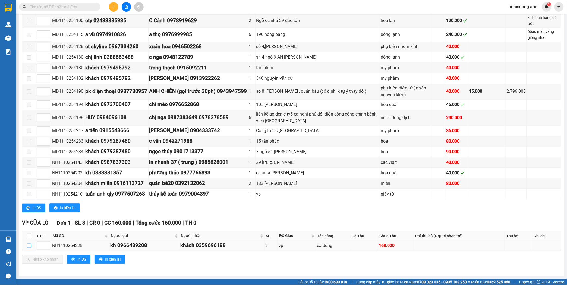
click at [29, 246] on input "checkbox" at bounding box center [29, 246] width 4 height 4
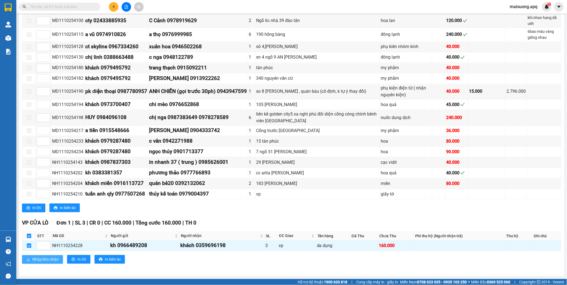
click at [47, 259] on span "Nhập kho nhận" at bounding box center [45, 260] width 26 height 6
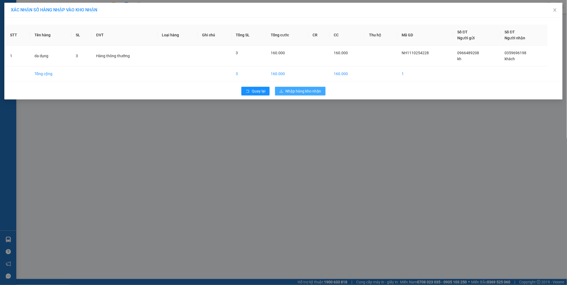
click at [299, 90] on span "Nhập hàng kho nhận" at bounding box center [303, 91] width 36 height 6
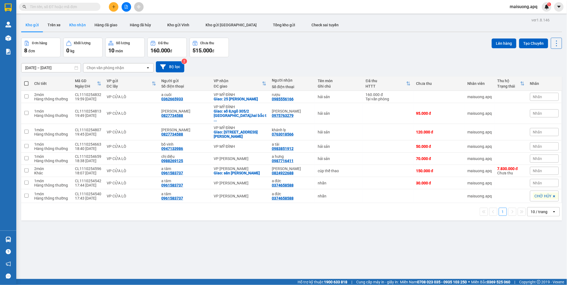
click at [79, 24] on button "Kho nhận" at bounding box center [77, 24] width 25 height 13
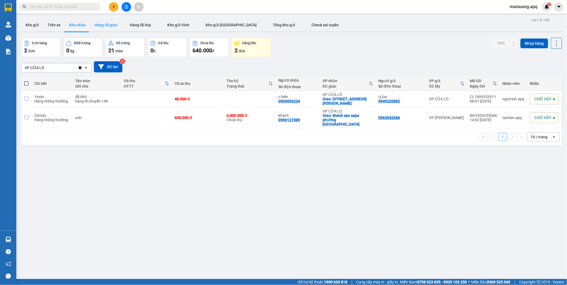
click at [105, 26] on button "Hàng đã giao" at bounding box center [105, 24] width 31 height 13
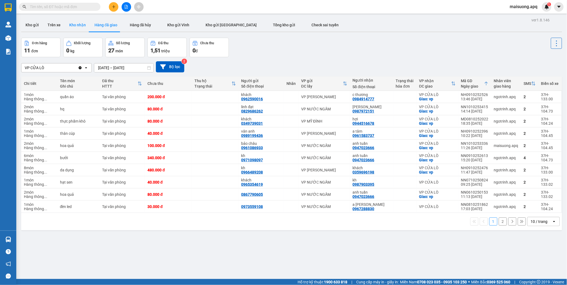
click at [74, 24] on button "Kho nhận" at bounding box center [77, 24] width 25 height 13
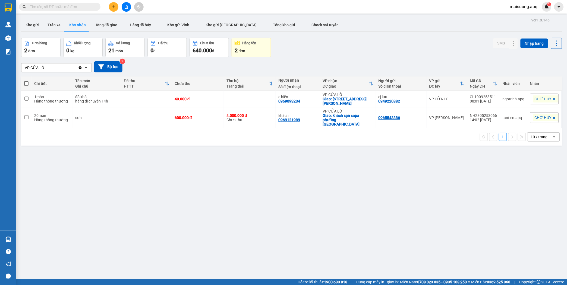
click at [52, 45] on div "Đơn hàng" at bounding box center [40, 43] width 33 height 5
click at [195, 47] on span "640.000" at bounding box center [202, 50] width 20 height 7
click at [55, 24] on button "Trên xe" at bounding box center [54, 24] width 22 height 13
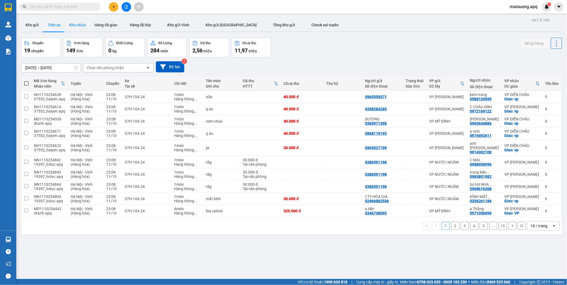
click at [80, 23] on button "Kho nhận" at bounding box center [77, 24] width 25 height 13
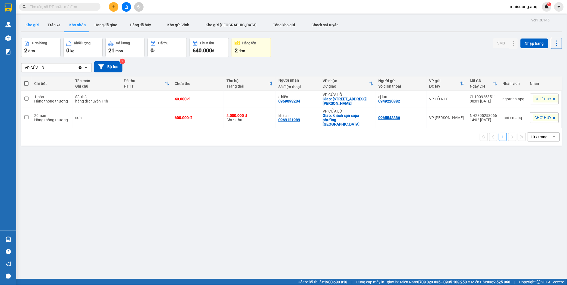
click at [34, 25] on button "Kho gửi" at bounding box center [32, 24] width 22 height 13
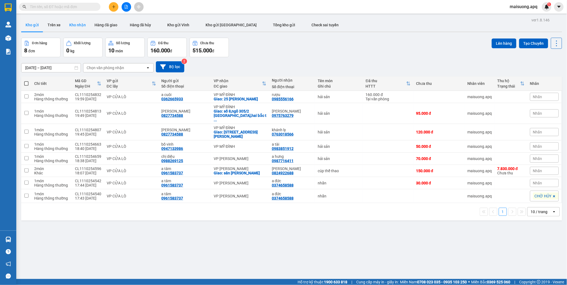
click at [75, 24] on button "Kho nhận" at bounding box center [77, 24] width 25 height 13
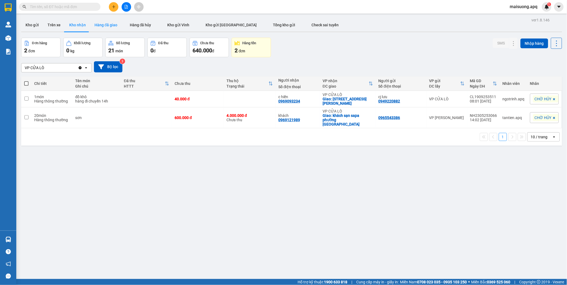
click at [105, 26] on button "Hàng đã giao" at bounding box center [105, 24] width 31 height 13
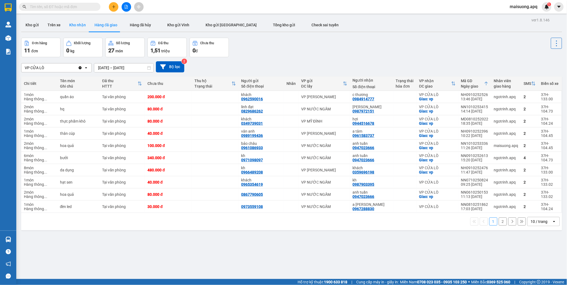
click at [77, 26] on button "Kho nhận" at bounding box center [77, 24] width 25 height 13
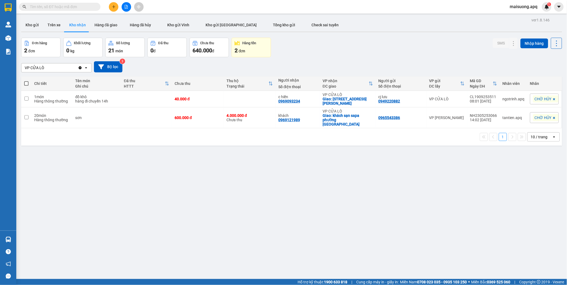
click at [205, 43] on div "Chưa thu" at bounding box center [207, 43] width 14 height 4
click at [160, 54] on div "0 đ" at bounding box center [166, 51] width 33 height 8
click at [123, 44] on div "Số lượng" at bounding box center [123, 43] width 14 height 4
click at [75, 46] on div "Khối lượng" at bounding box center [82, 43] width 33 height 5
click at [38, 46] on button "Đơn hàng 2 đơn" at bounding box center [40, 48] width 39 height 20
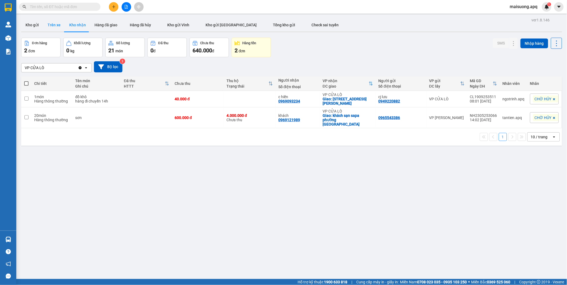
click at [50, 24] on button "Trên xe" at bounding box center [54, 24] width 22 height 13
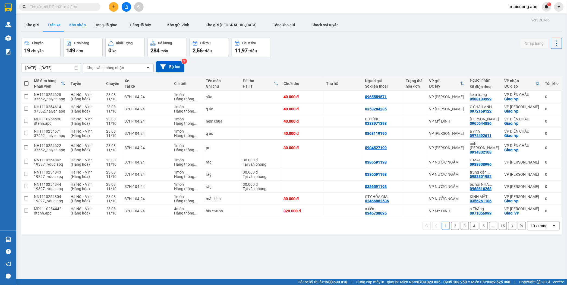
click at [73, 23] on button "Kho nhận" at bounding box center [77, 24] width 25 height 13
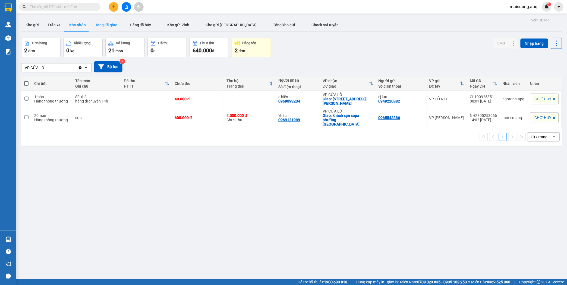
click at [107, 25] on button "Hàng đã giao" at bounding box center [105, 24] width 31 height 13
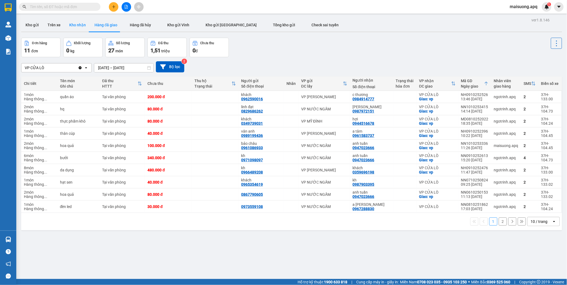
click at [71, 24] on button "Kho nhận" at bounding box center [77, 24] width 25 height 13
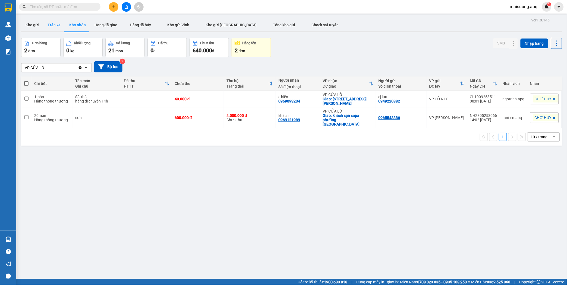
click at [55, 24] on button "Trên xe" at bounding box center [54, 24] width 22 height 13
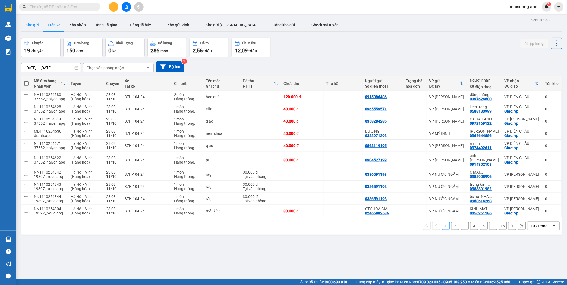
click at [33, 24] on button "Kho gửi" at bounding box center [32, 24] width 22 height 13
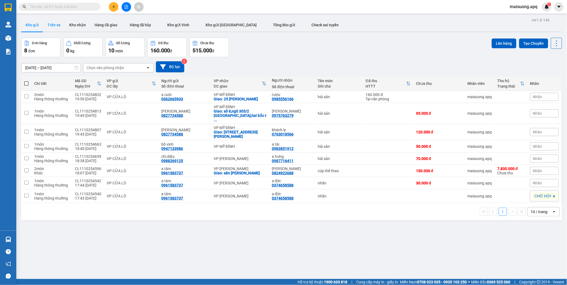
click at [58, 25] on button "Trên xe" at bounding box center [54, 24] width 22 height 13
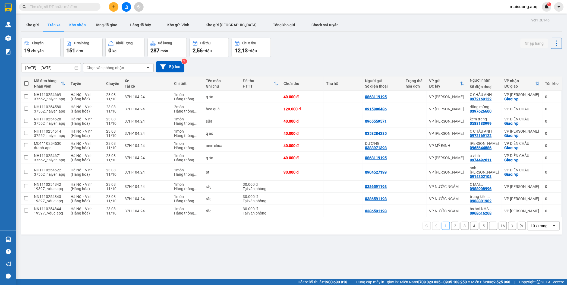
click at [77, 24] on button "Kho nhận" at bounding box center [77, 24] width 25 height 13
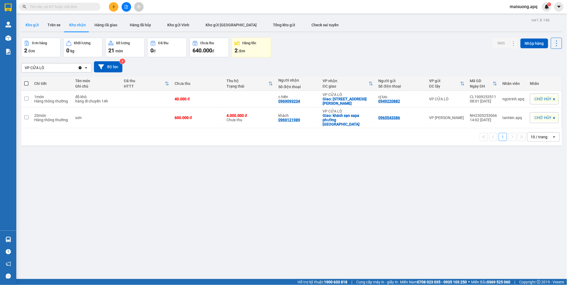
click at [33, 24] on button "Kho gửi" at bounding box center [32, 24] width 22 height 13
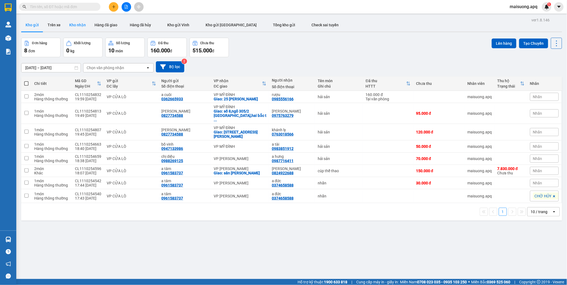
click at [81, 24] on button "Kho nhận" at bounding box center [77, 24] width 25 height 13
